Goal: Task Accomplishment & Management: Complete application form

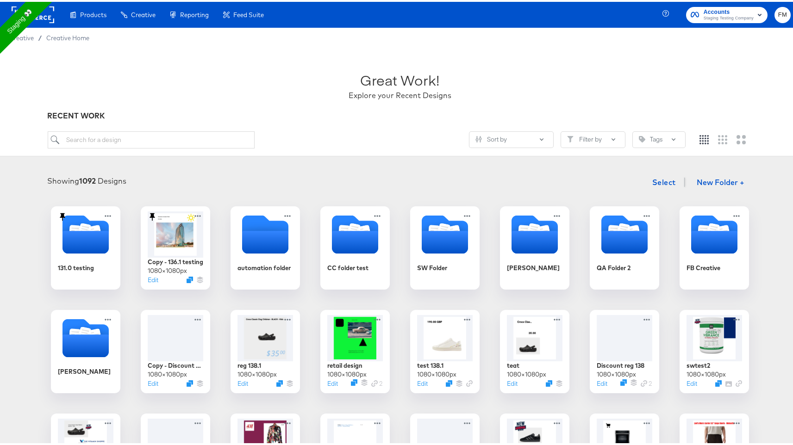
click at [50, 13] on rect at bounding box center [33, 13] width 43 height 17
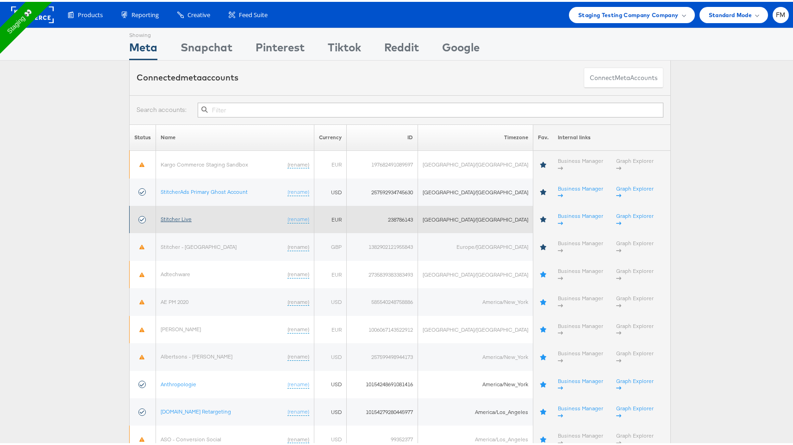
click at [178, 214] on link "Stitcher Live" at bounding box center [176, 217] width 31 height 7
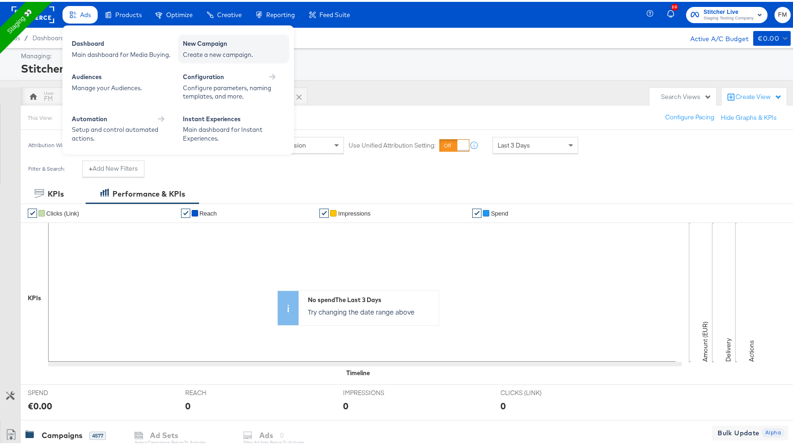
drag, startPoint x: 217, startPoint y: 42, endPoint x: 234, endPoint y: 41, distance: 17.2
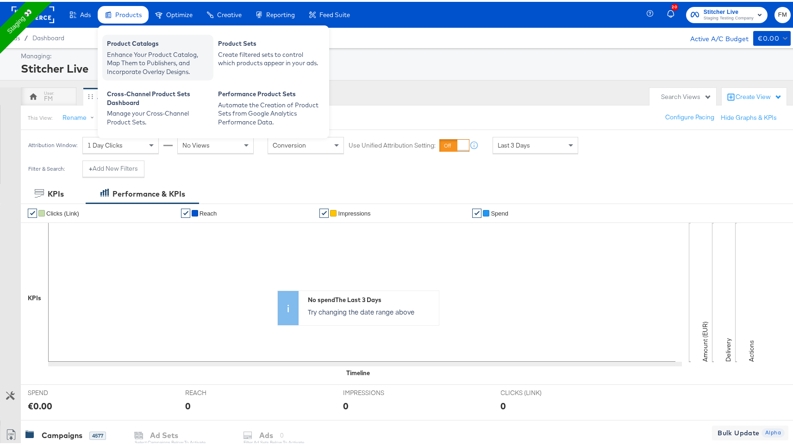
click at [147, 64] on div "Enhance Your Product Catalog, Map Them to Publishers, and Incorporate Overlay D…" at bounding box center [158, 62] width 102 height 26
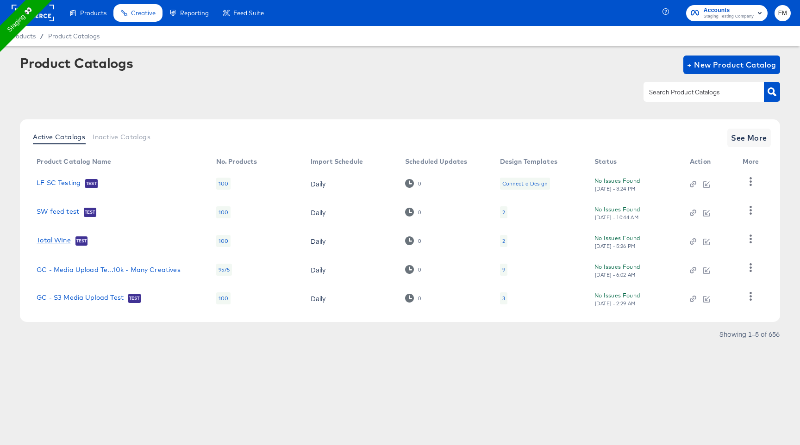
click at [60, 239] on link "Total WIne" at bounding box center [54, 241] width 34 height 9
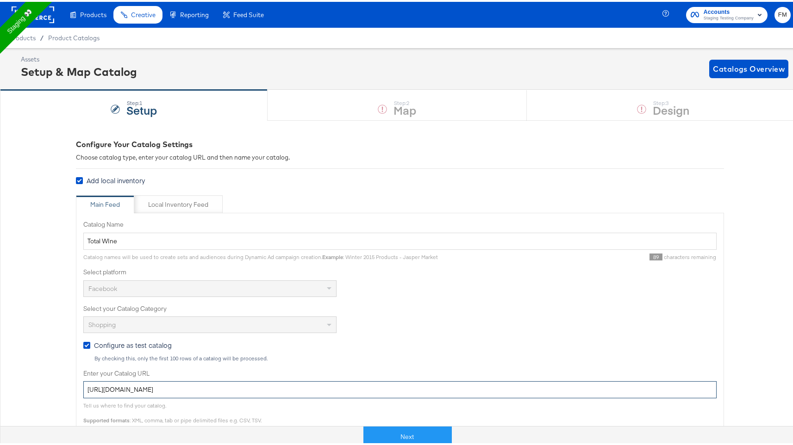
click at [228, 391] on input "[URL][DOMAIN_NAME]" at bounding box center [399, 388] width 633 height 17
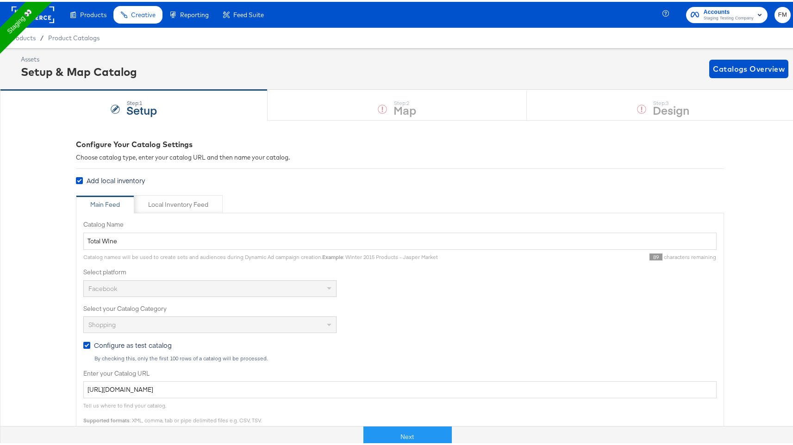
click at [637, 90] on div "Step: 1 Setup Step: 2 Map Step: 3 Design" at bounding box center [400, 103] width 800 height 31
click at [635, 103] on div "Step: 1 Setup Step: 2 Map Step: 3 Design" at bounding box center [400, 103] width 800 height 31
click at [426, 428] on button "Next" at bounding box center [408, 435] width 88 height 21
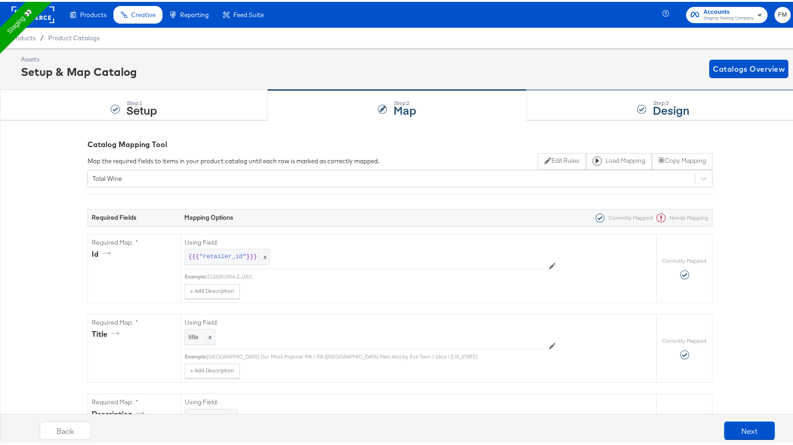
click at [666, 110] on strong "Design" at bounding box center [671, 107] width 37 height 15
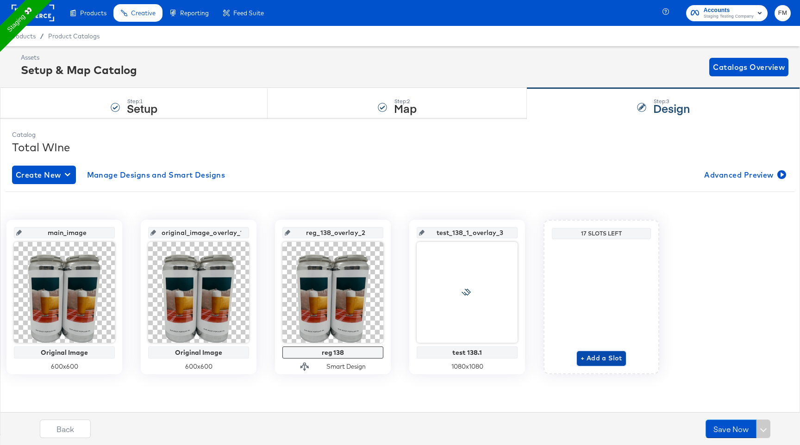
click at [613, 357] on span "+ Add a Slot" at bounding box center [602, 359] width 42 height 12
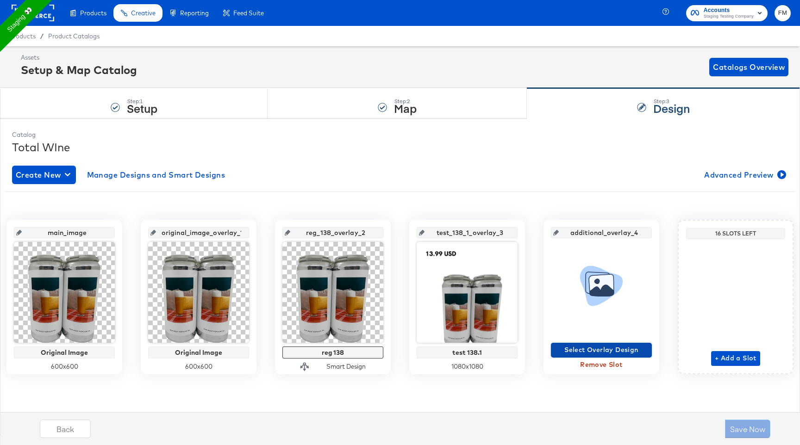
click at [606, 353] on span "Select Overlay Design" at bounding box center [602, 351] width 94 height 12
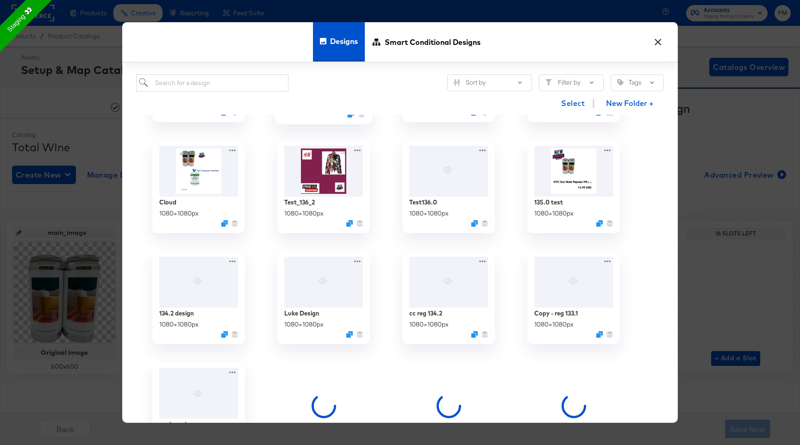
scroll to position [492, 0]
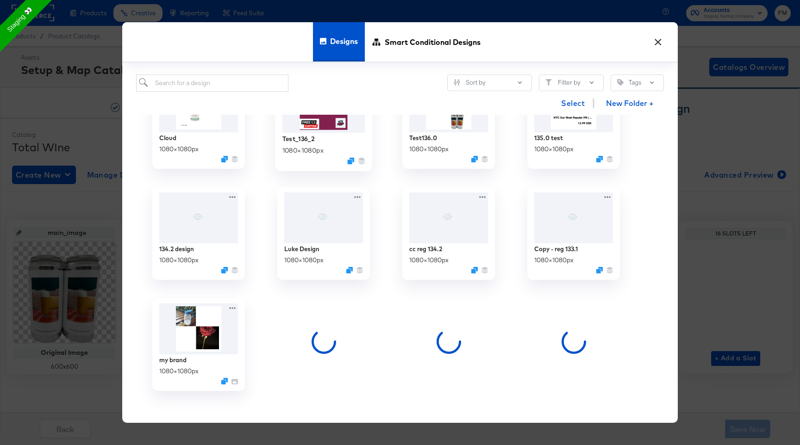
click at [321, 132] on img at bounding box center [323, 106] width 83 height 53
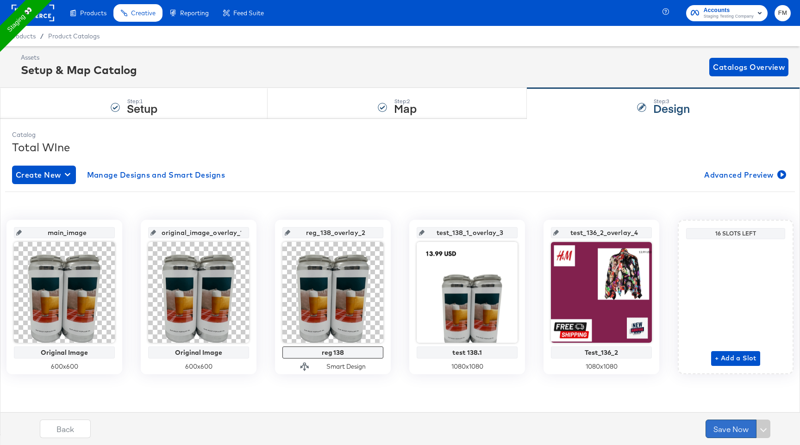
click at [730, 427] on button "Save Now" at bounding box center [731, 429] width 51 height 19
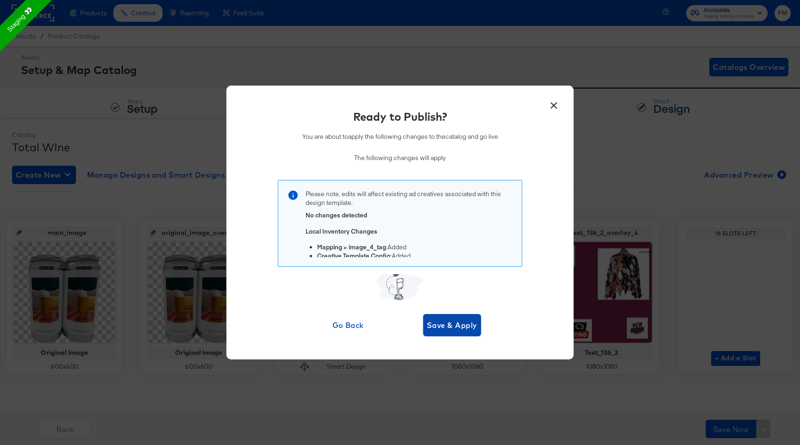
click at [457, 324] on span "Save & Apply" at bounding box center [452, 325] width 50 height 13
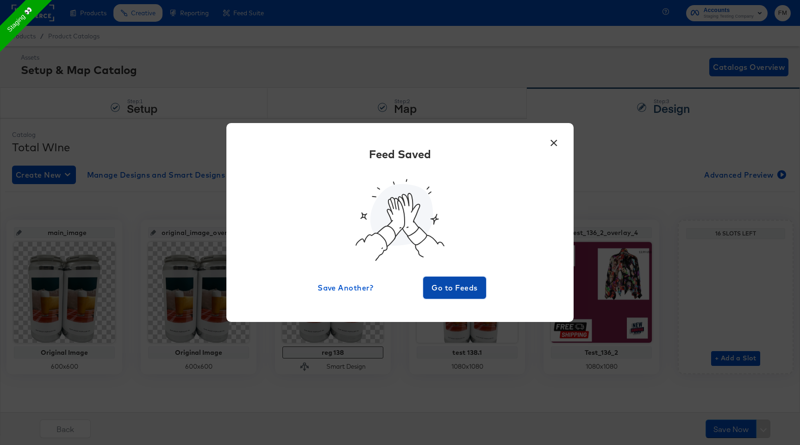
click at [467, 277] on button "Go to Feeds" at bounding box center [454, 288] width 63 height 22
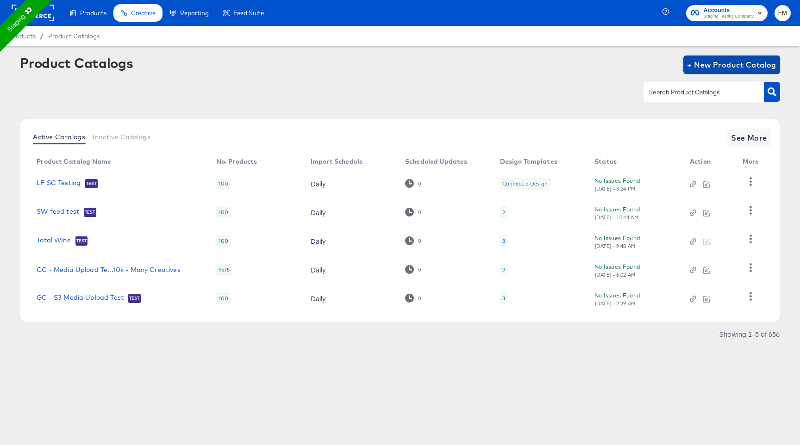
click at [717, 67] on span "+ New Product Catalog" at bounding box center [731, 64] width 89 height 13
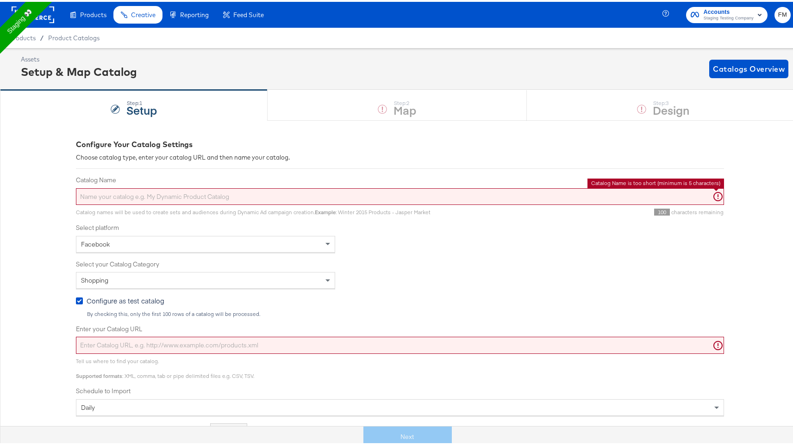
click at [265, 194] on input "Catalog Name" at bounding box center [400, 195] width 648 height 17
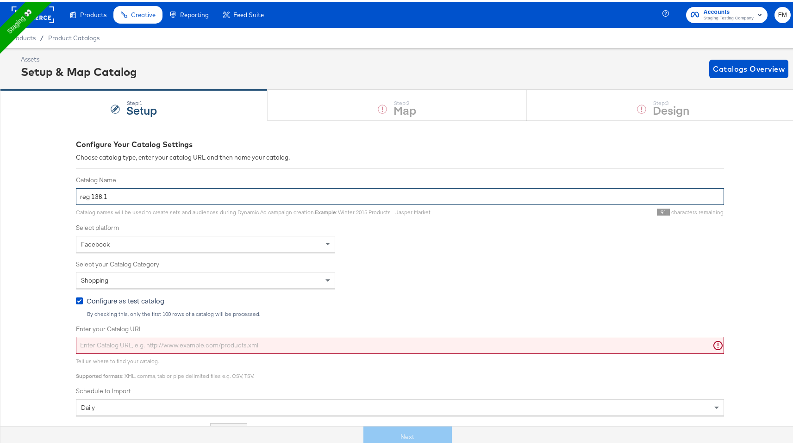
type input "reg 138.1"
click at [94, 343] on input "Enter your Catalog URL" at bounding box center [400, 343] width 648 height 17
paste input "[URL][DOMAIN_NAME]"
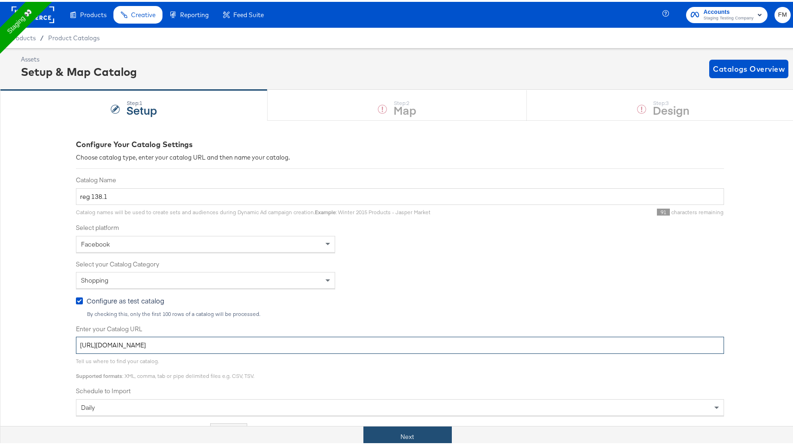
type input "[URL][DOMAIN_NAME]"
click at [404, 437] on button "Next" at bounding box center [408, 435] width 88 height 21
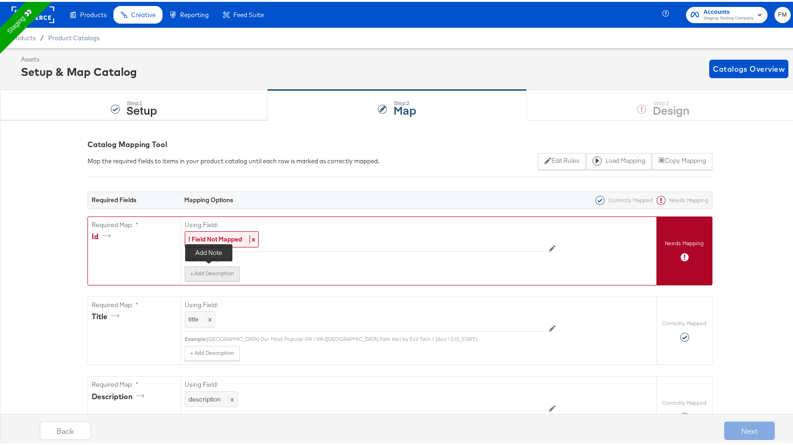
click at [209, 273] on button "+ Add Description" at bounding box center [212, 272] width 55 height 15
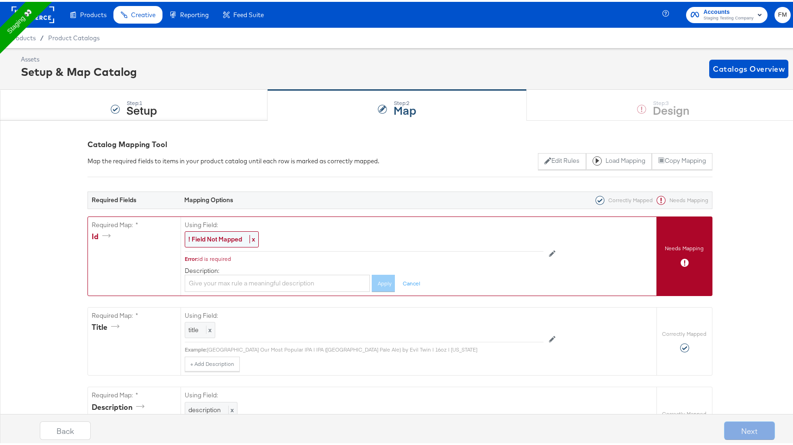
click at [229, 244] on div "! Field Not Mapped x" at bounding box center [222, 238] width 74 height 16
click at [234, 239] on div "Select..." at bounding box center [343, 238] width 316 height 16
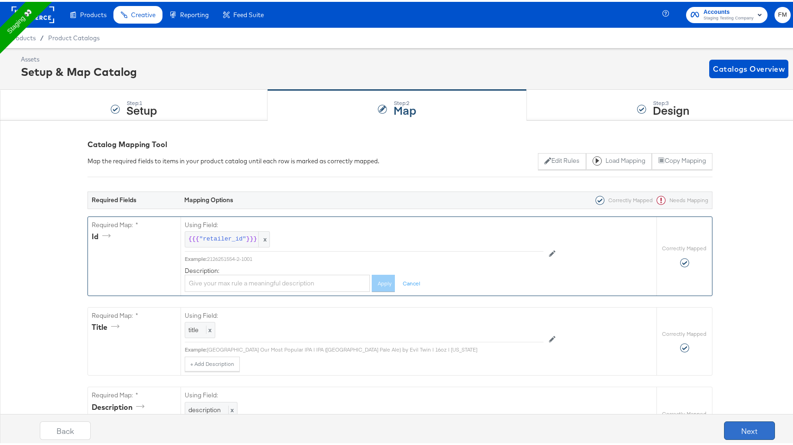
click at [753, 433] on button "Next" at bounding box center [749, 429] width 51 height 19
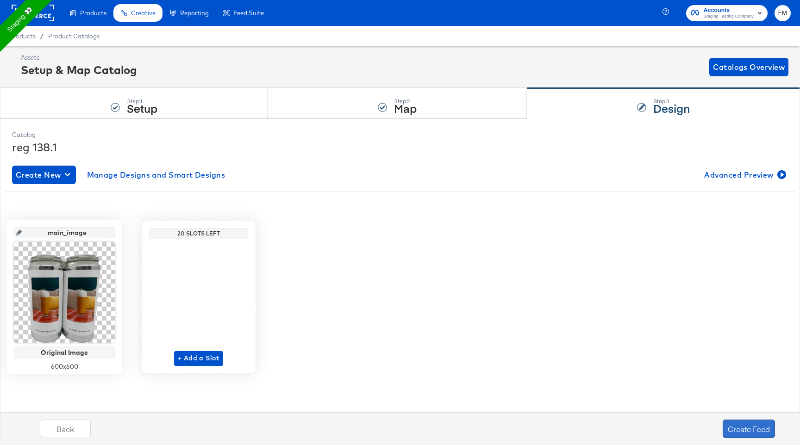
click at [734, 433] on button "Create Feed" at bounding box center [749, 429] width 52 height 19
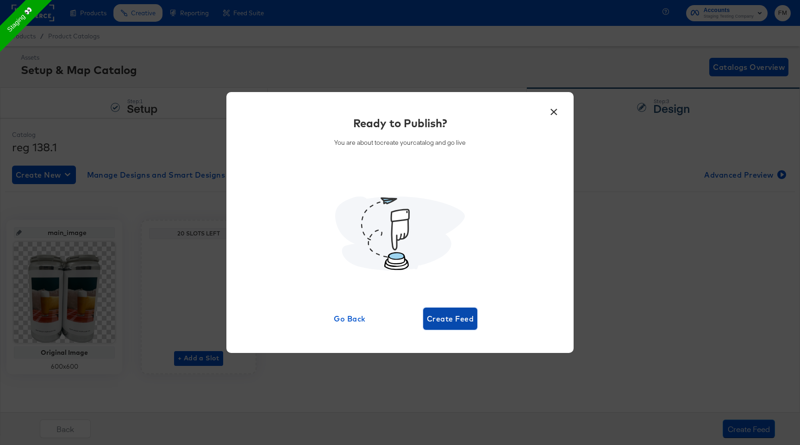
click at [466, 318] on span "Create Feed" at bounding box center [450, 319] width 47 height 13
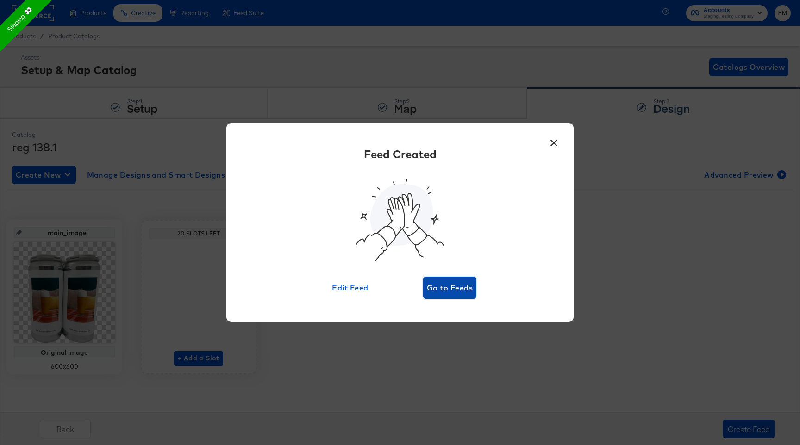
click at [443, 293] on span "Go to Feeds" at bounding box center [450, 288] width 46 height 13
